Goal: Task Accomplishment & Management: Use online tool/utility

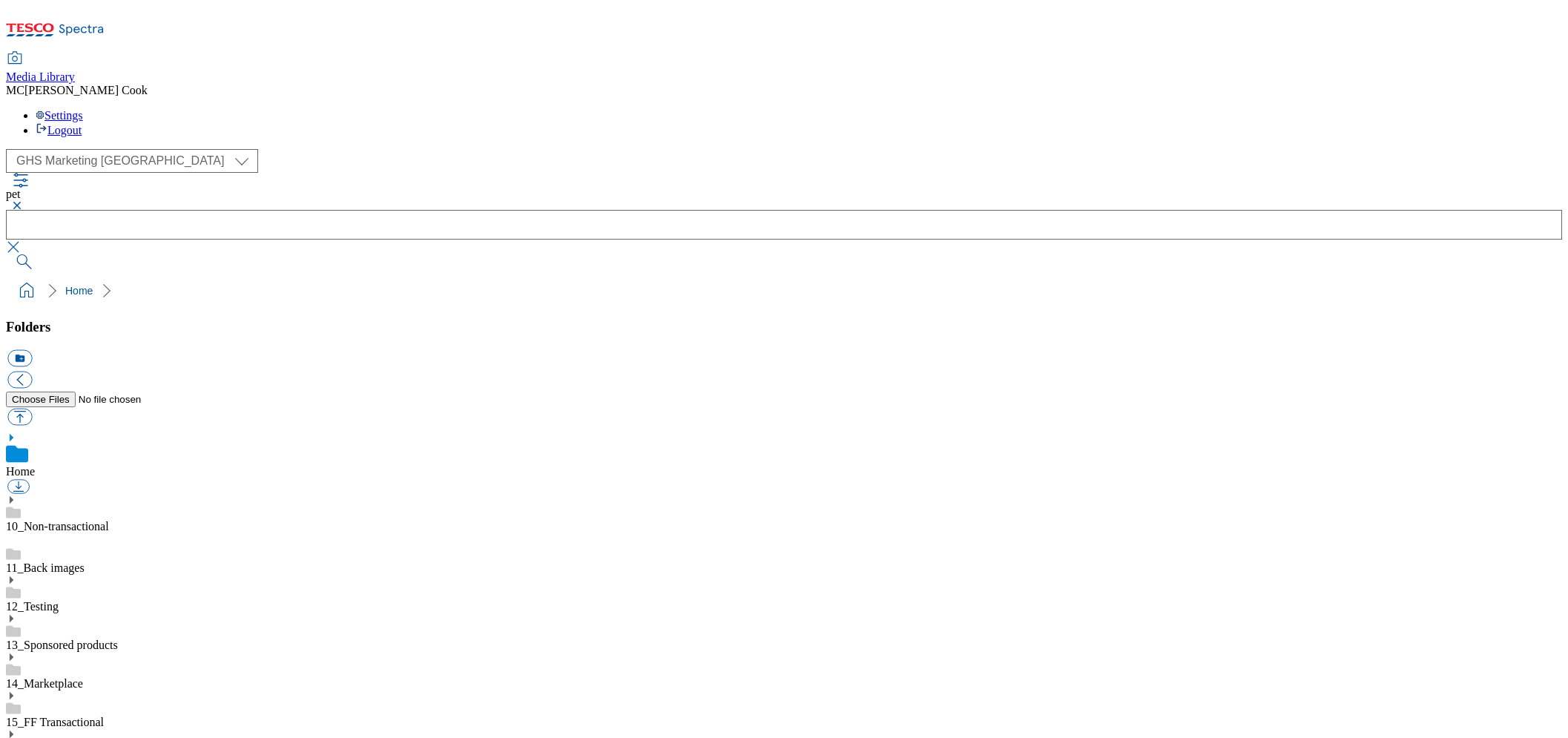
select select "flare-ghs-mktg"
click at [90, 26] on icon at bounding box center [55, 34] width 98 height 31
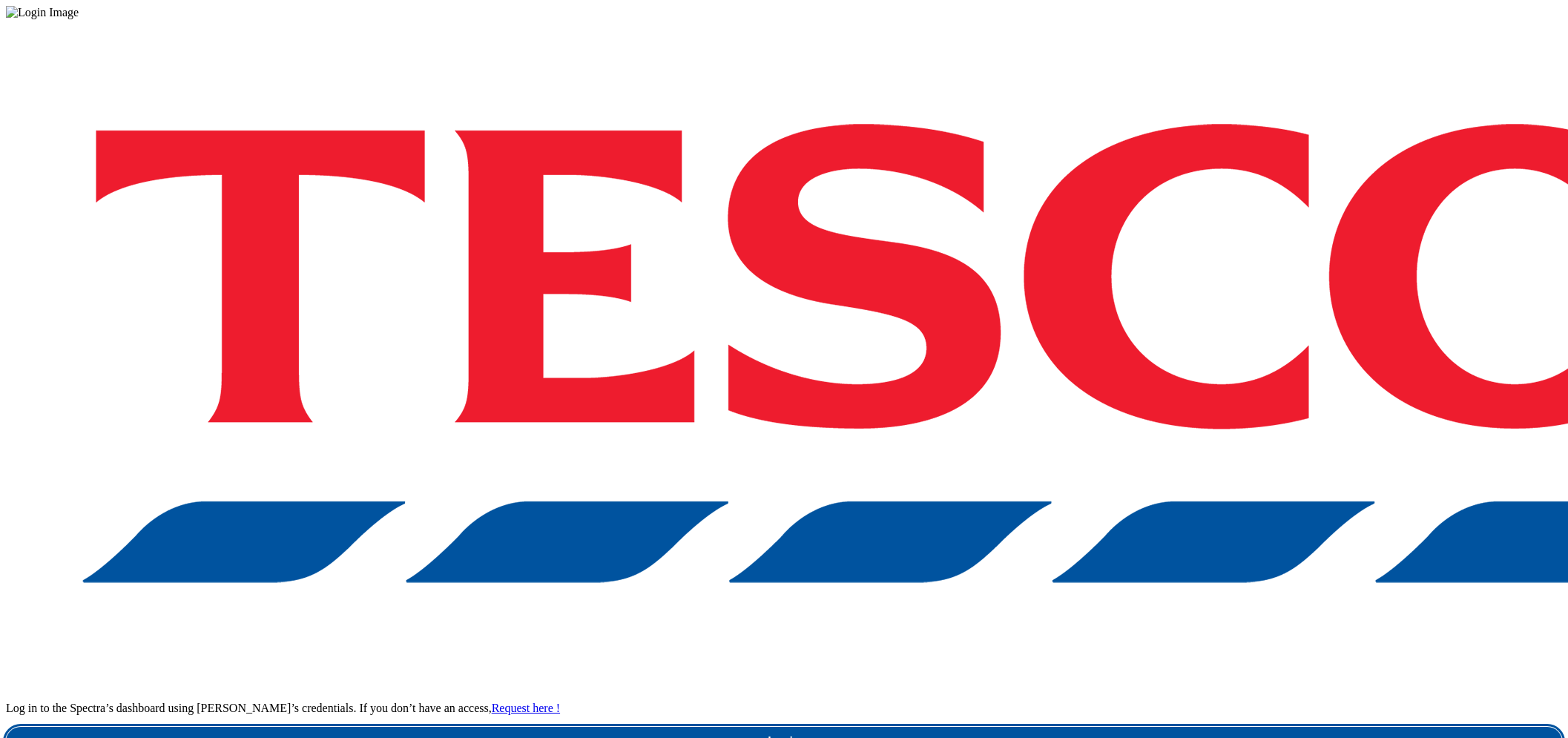
click at [1160, 727] on link "Login" at bounding box center [784, 742] width 1555 height 30
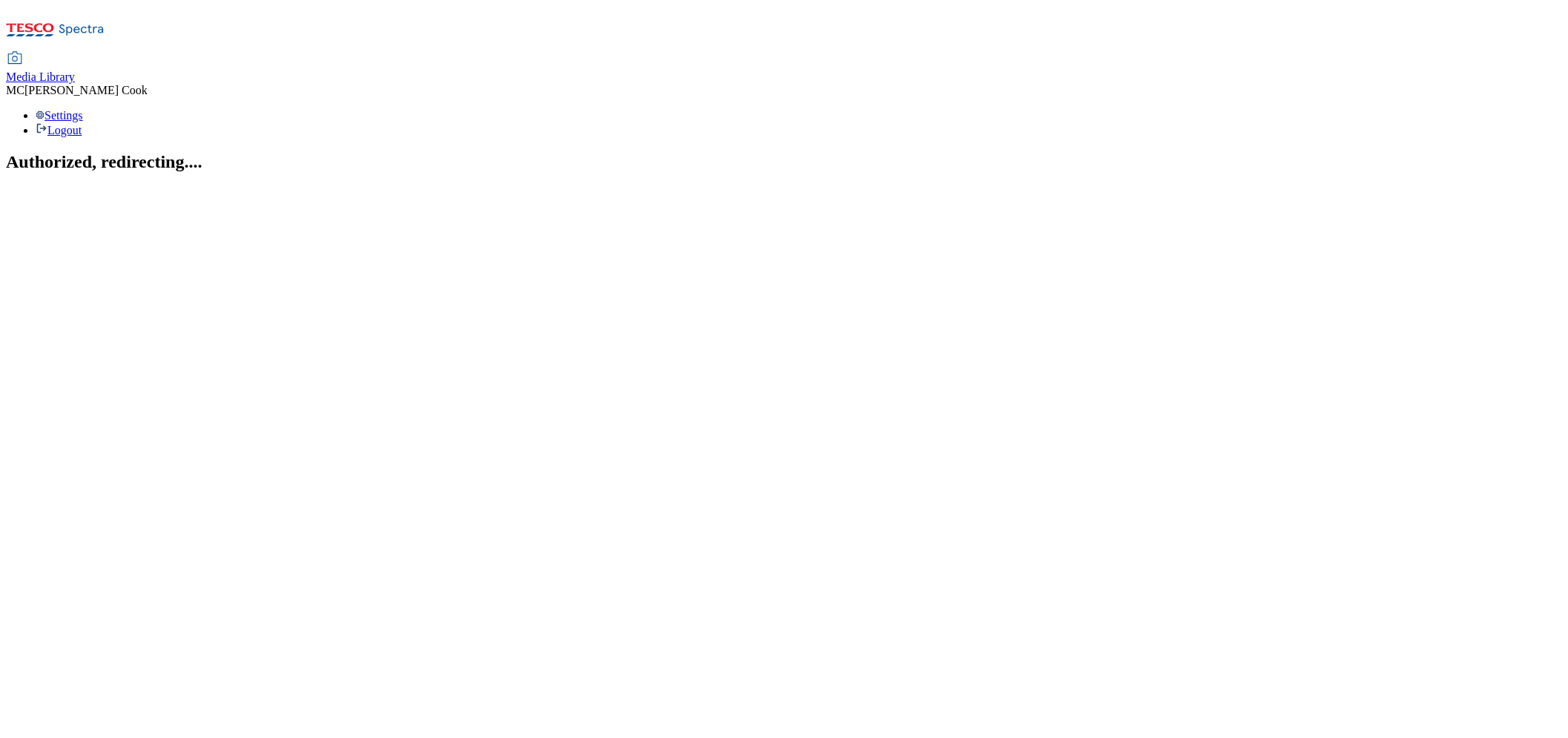
click at [75, 71] on span "Media Library" at bounding box center [40, 77] width 69 height 13
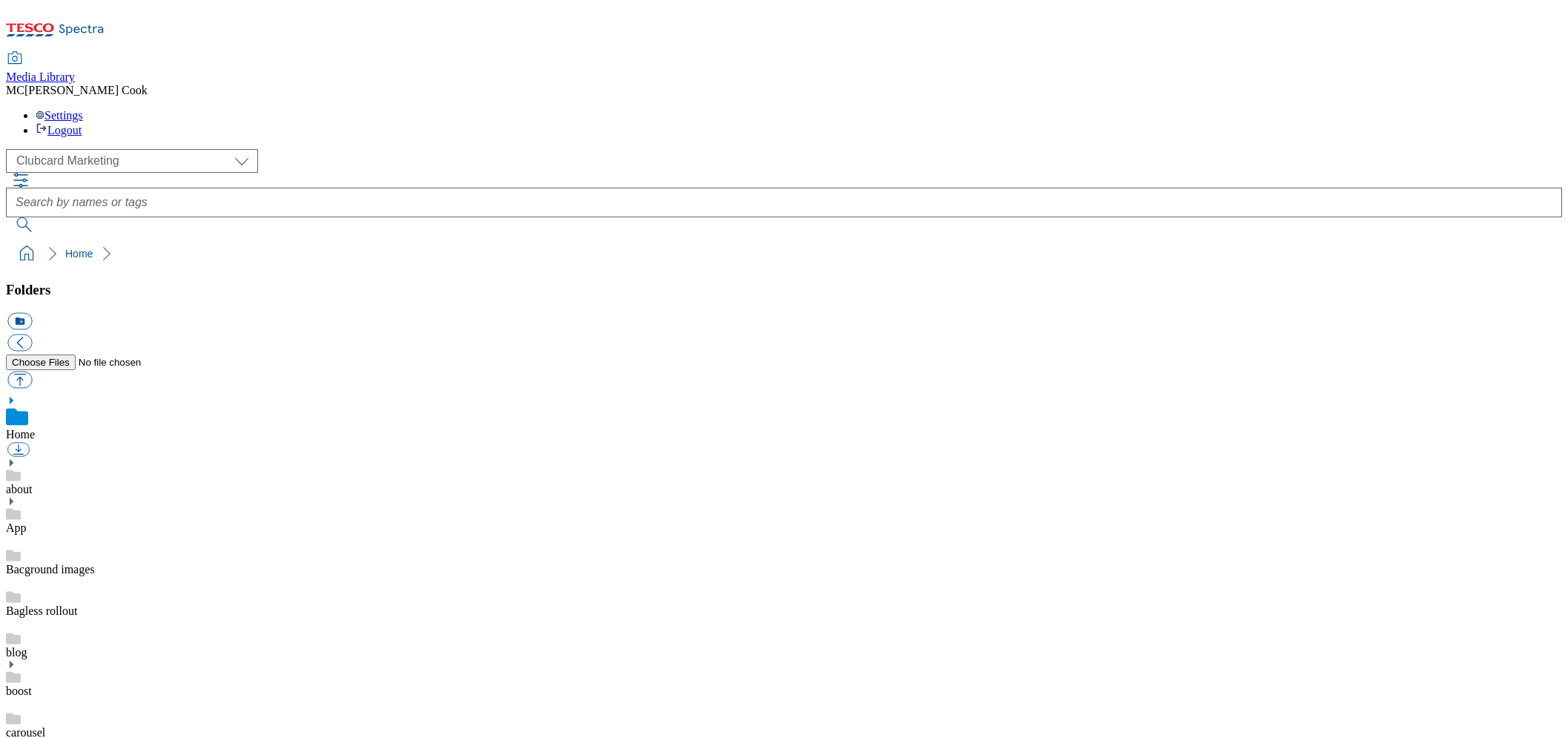
scroll to position [2, 0]
click at [105, 149] on select "Clubcard Marketing Dotcom [GEOGRAPHIC_DATA] Emails GHS Marketing [GEOGRAPHIC_DA…" at bounding box center [132, 161] width 252 height 24
click at [11, 149] on select "Clubcard Marketing Dotcom [GEOGRAPHIC_DATA] Emails GHS Marketing [GEOGRAPHIC_DA…" at bounding box center [132, 161] width 252 height 24
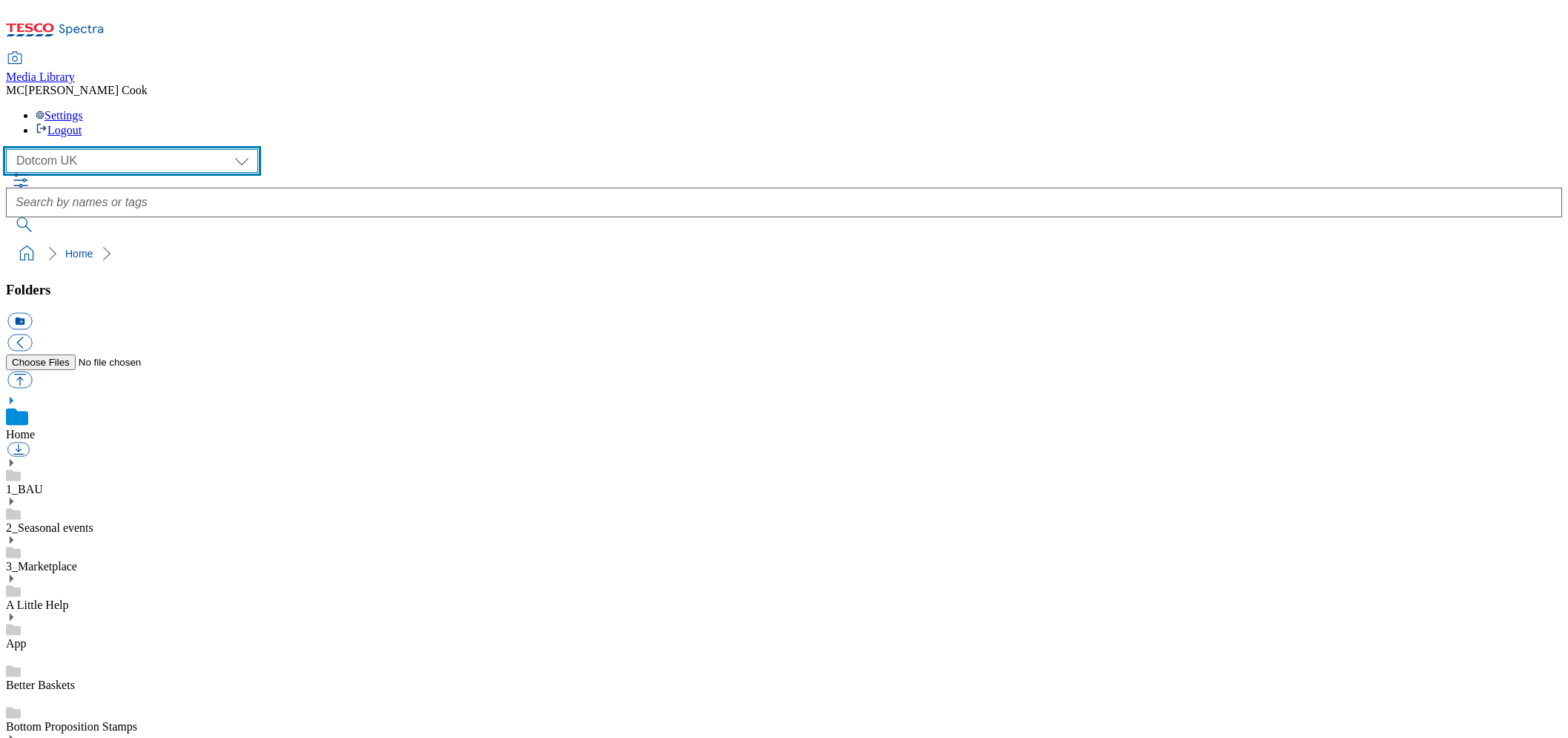
click at [92, 149] on select "Clubcard Marketing Dotcom [GEOGRAPHIC_DATA] Emails GHS Marketing [GEOGRAPHIC_DA…" at bounding box center [132, 161] width 252 height 24
select select "flare-ghs-mktg"
click at [11, 149] on select "Clubcard Marketing Dotcom [GEOGRAPHIC_DATA] Emails GHS Marketing [GEOGRAPHIC_DA…" at bounding box center [132, 161] width 252 height 24
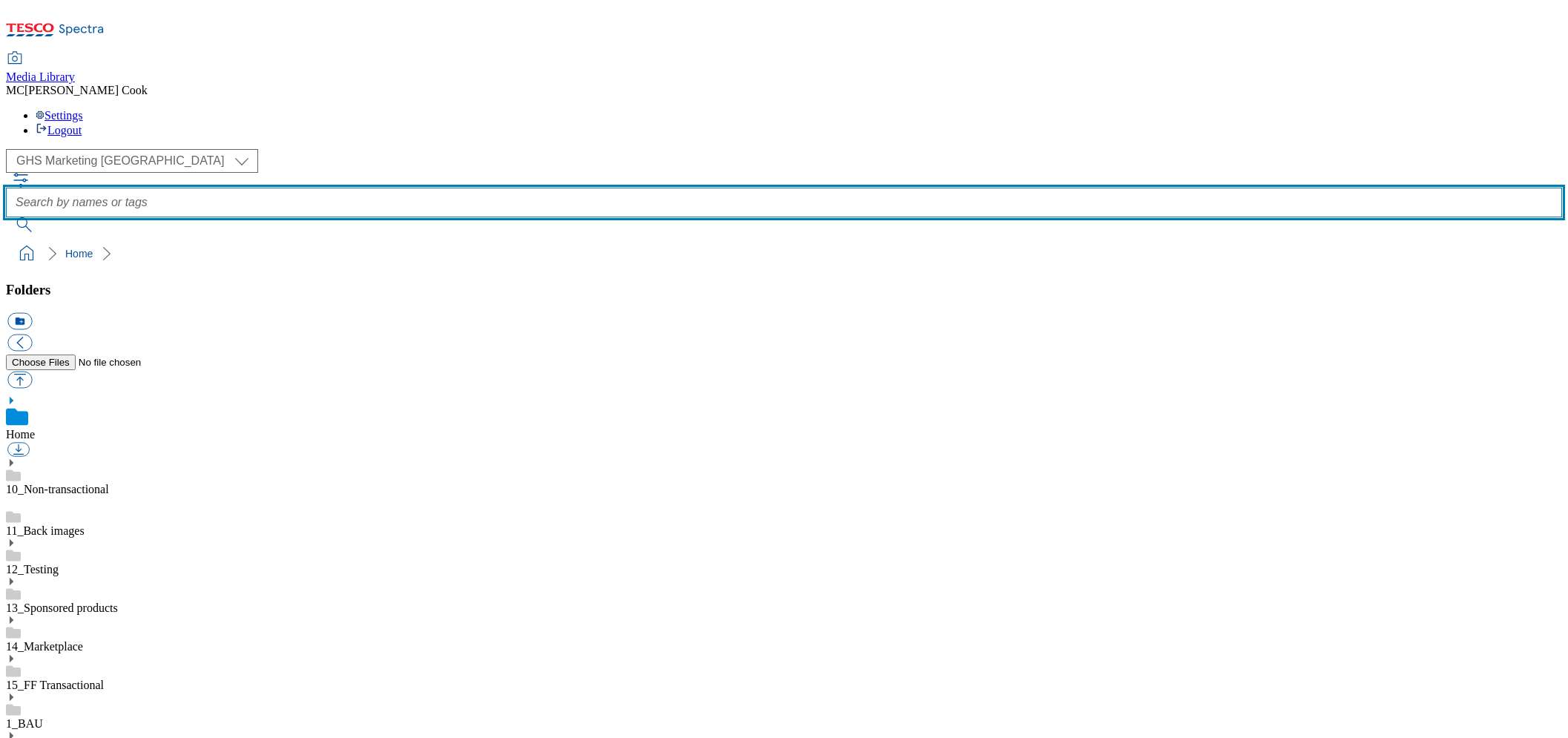
click at [562, 188] on input "text" at bounding box center [784, 202] width 1555 height 30
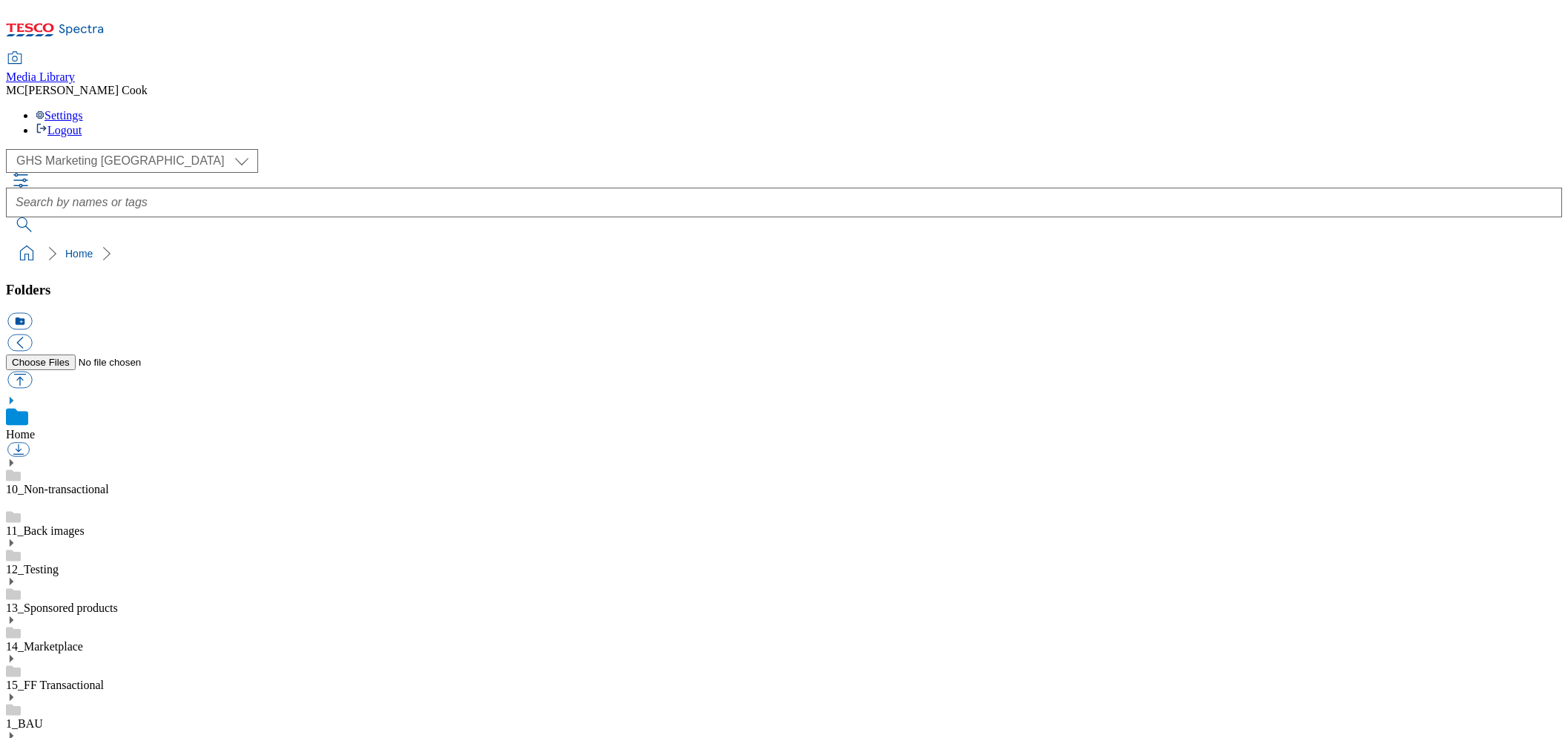
click at [83, 640] on link "14_Marketplace" at bounding box center [45, 647] width 77 height 13
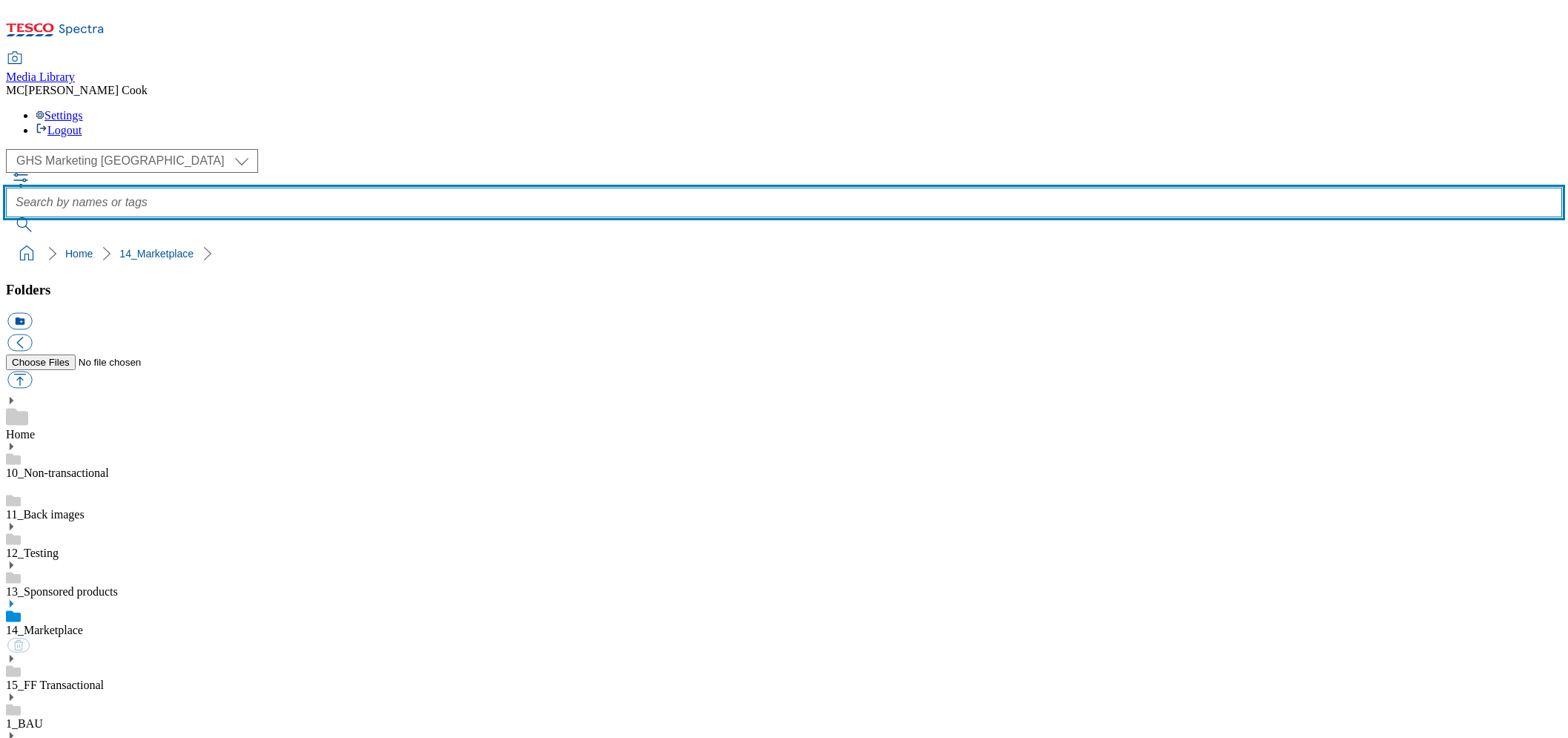
click at [580, 188] on input "text" at bounding box center [784, 202] width 1555 height 30
type input "home"
click at [6, 217] on button "submit" at bounding box center [25, 225] width 38 height 15
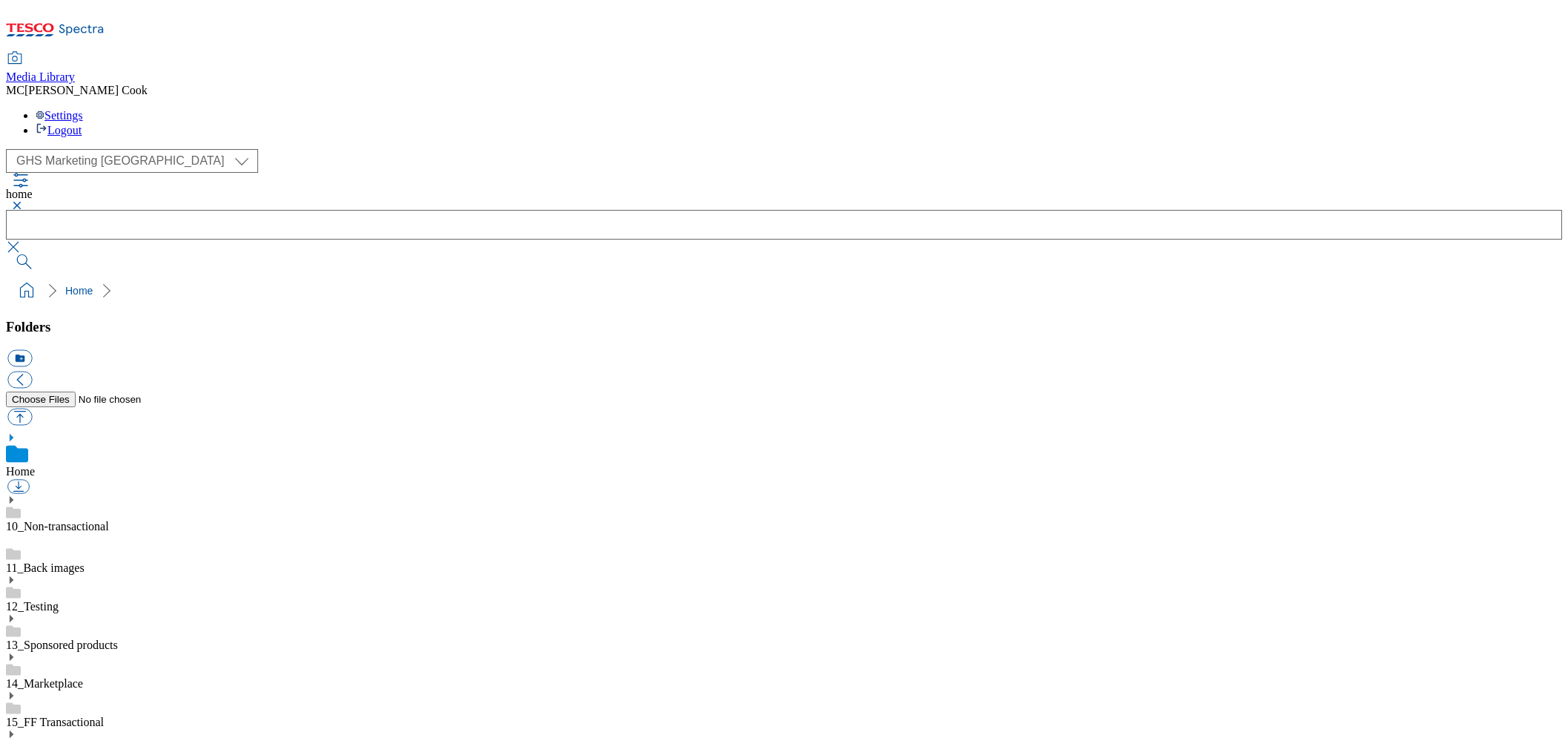
scroll to position [0, 0]
click at [24, 201] on button "button" at bounding box center [15, 206] width 18 height 9
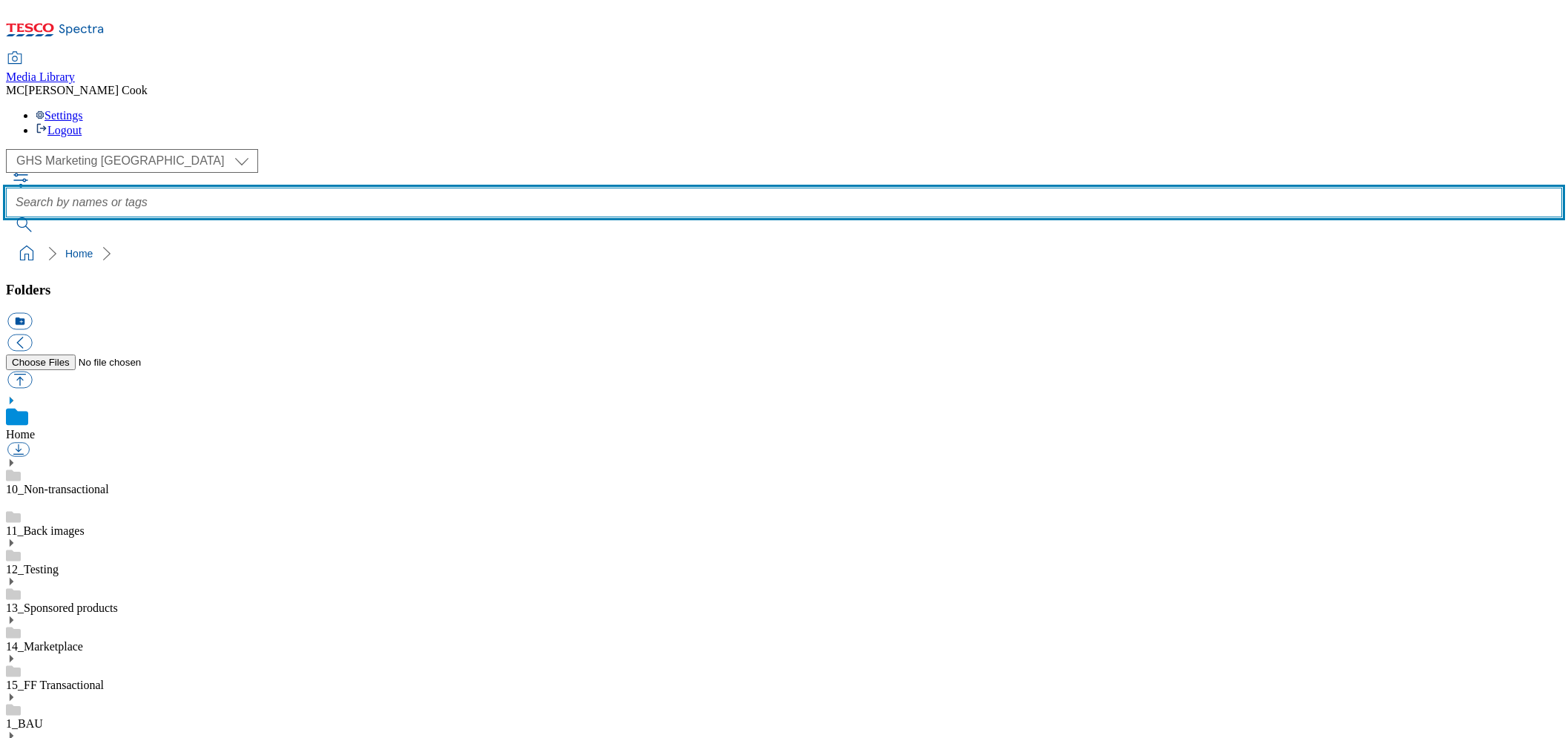
click at [577, 188] on input "text" at bounding box center [784, 202] width 1555 height 30
type input "h"
type input "furniture"
click at [6, 217] on button "submit" at bounding box center [25, 225] width 38 height 15
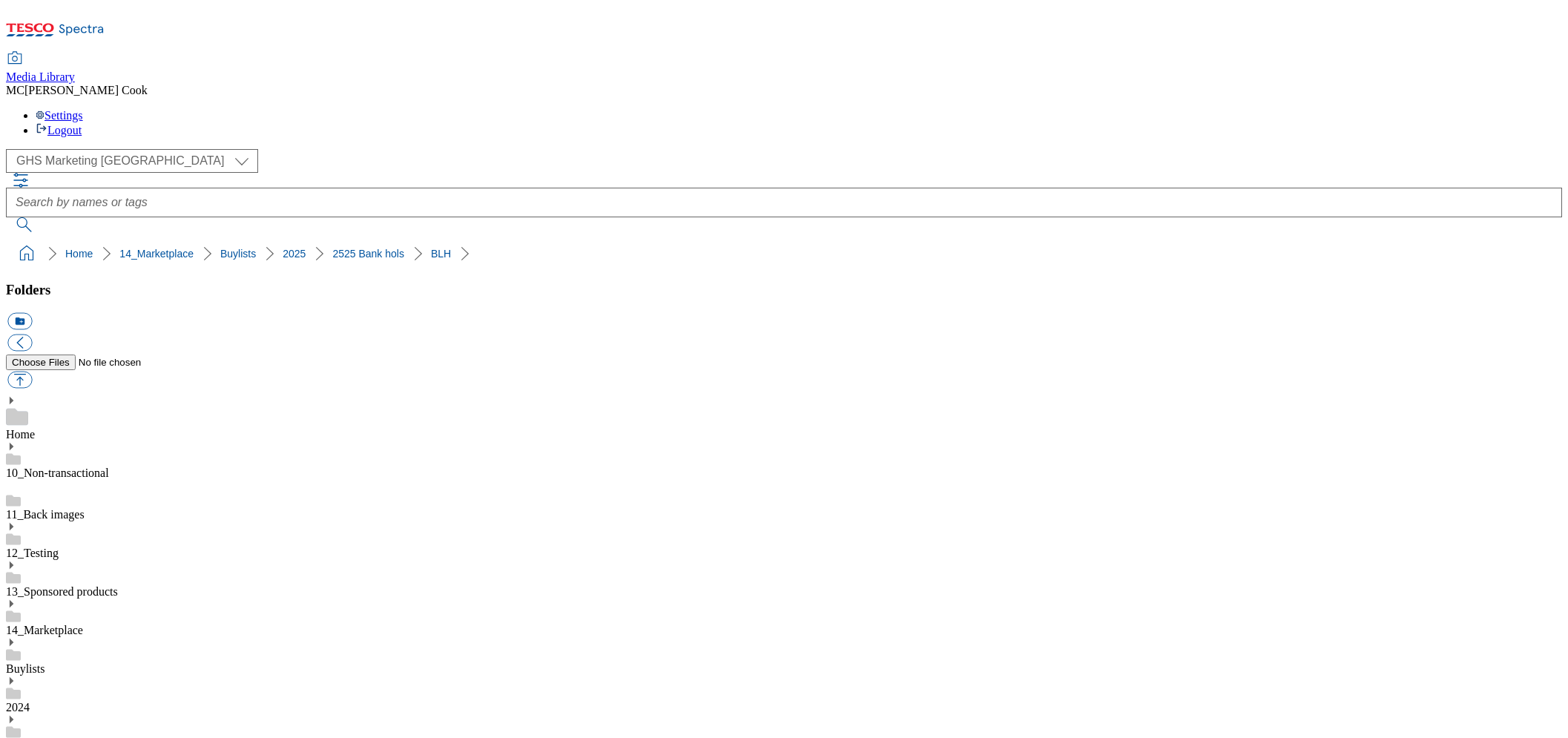
scroll to position [431, 0]
click at [90, 149] on select "Clubcard Marketing Dotcom [GEOGRAPHIC_DATA] Emails GHS Marketing [GEOGRAPHIC_DA…" at bounding box center [132, 161] width 252 height 24
select select "flare-homepage"
click at [11, 149] on select "Clubcard Marketing Dotcom [GEOGRAPHIC_DATA] Emails GHS Marketing [GEOGRAPHIC_DA…" at bounding box center [132, 161] width 252 height 24
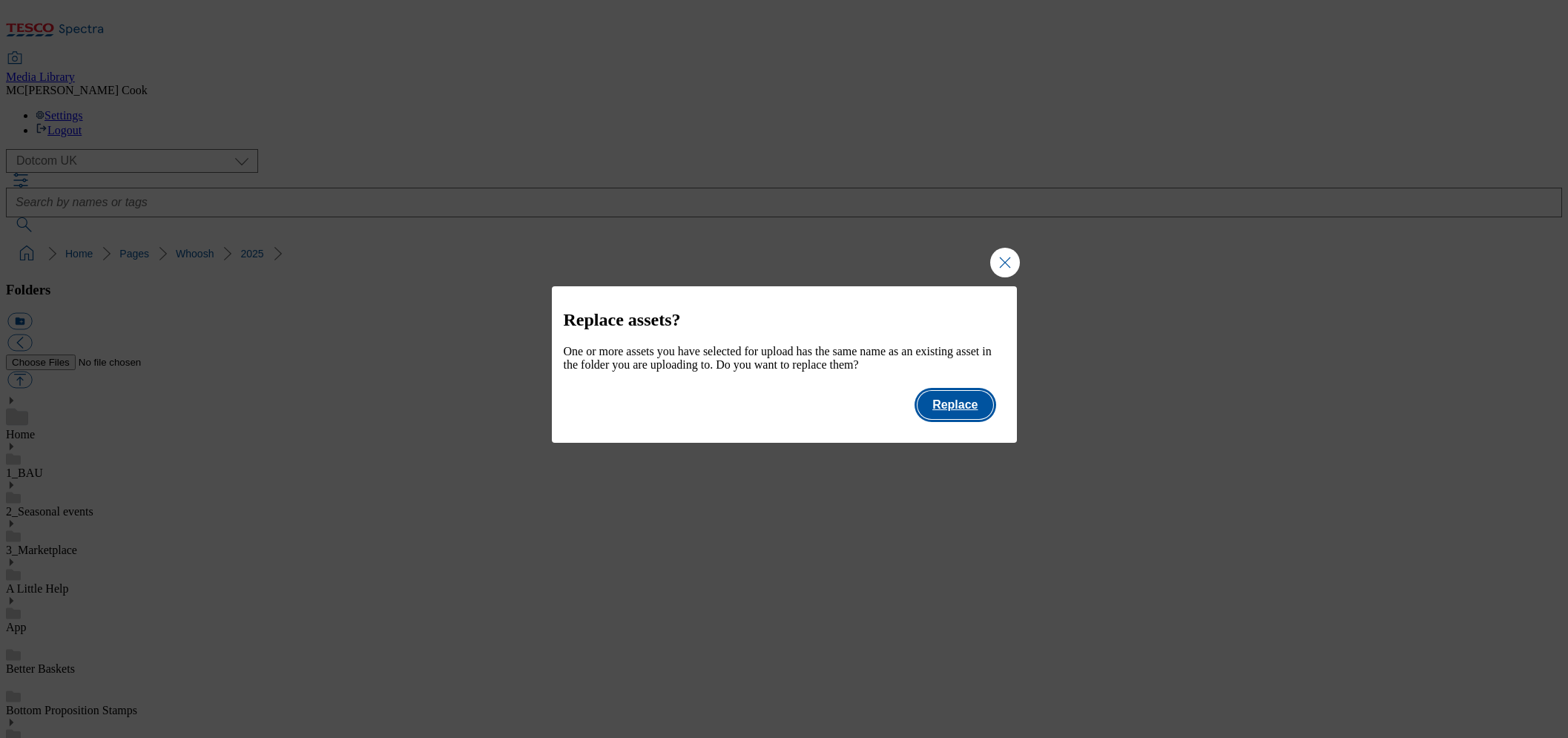
click at [941, 412] on button "Replace" at bounding box center [955, 405] width 75 height 29
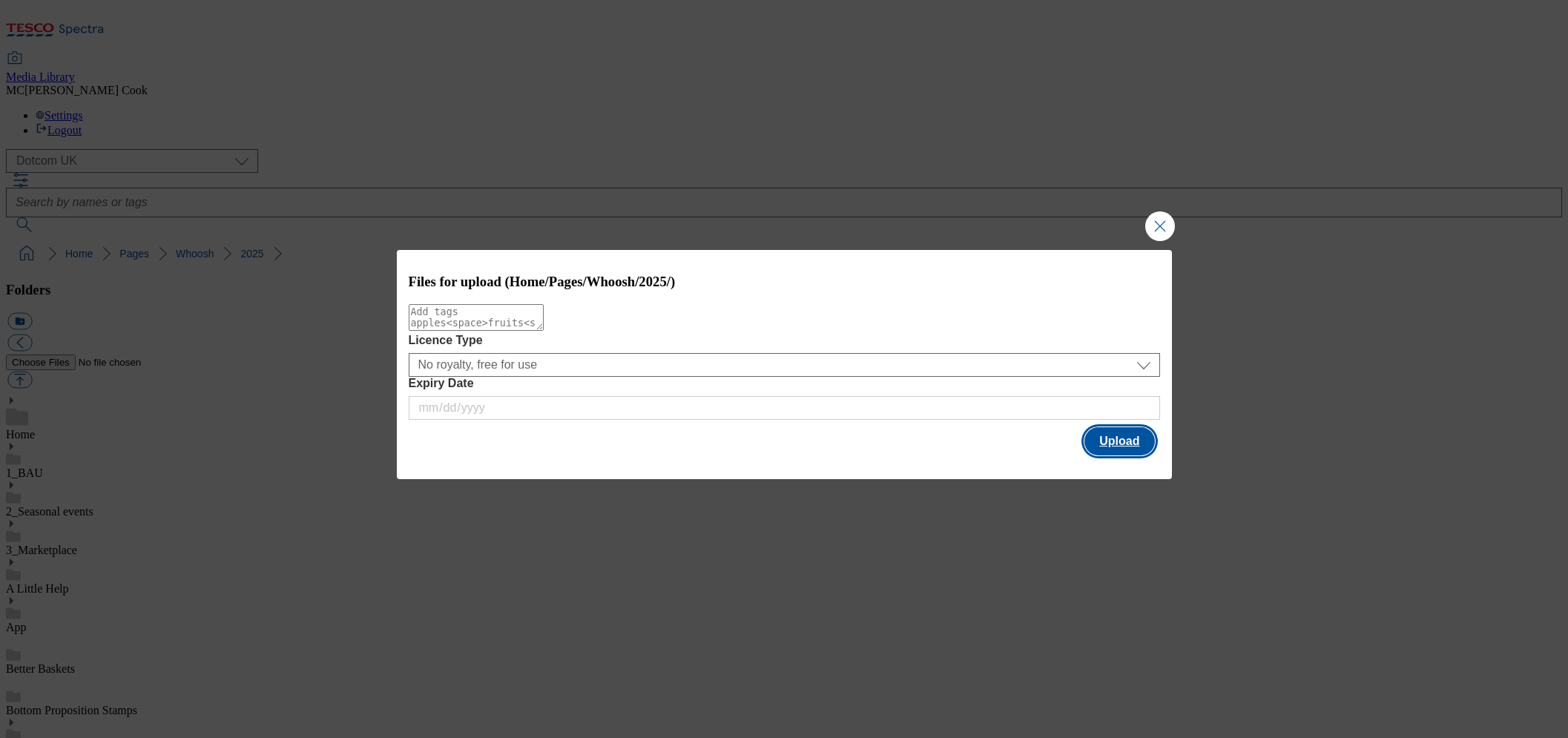
click at [1105, 445] on button "Upload" at bounding box center [1119, 442] width 70 height 29
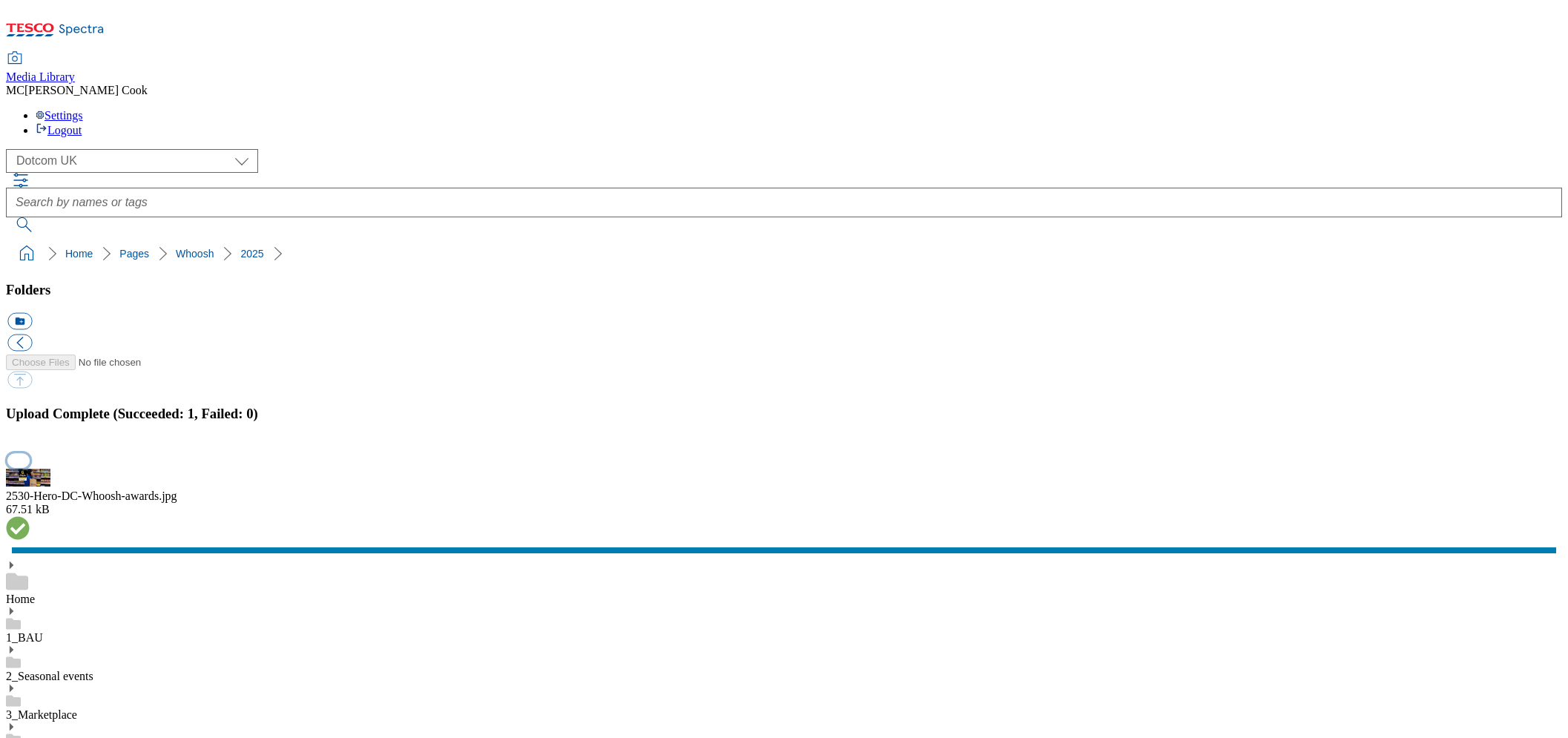
click at [30, 454] on button "button" at bounding box center [18, 461] width 22 height 14
